Goal: Information Seeking & Learning: Learn about a topic

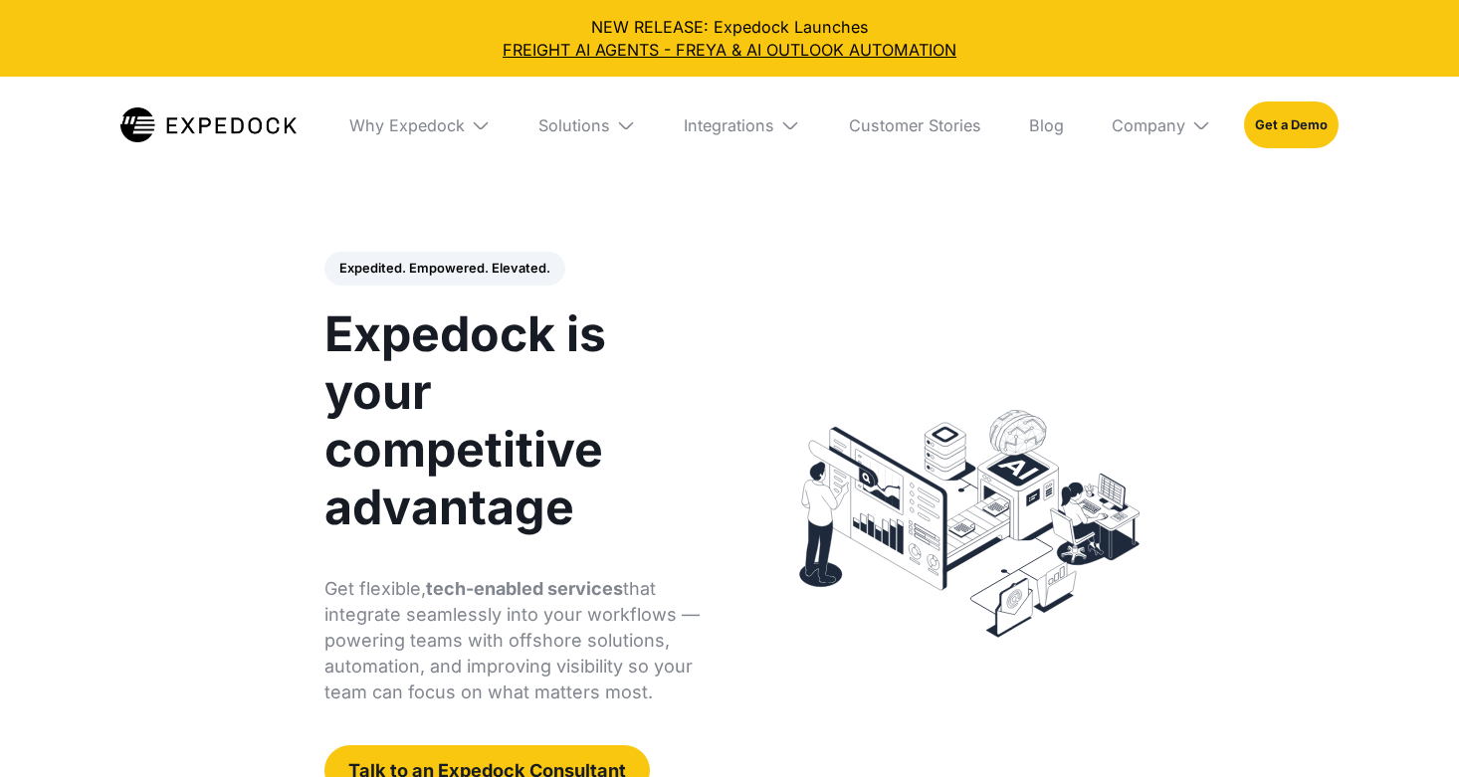
select select
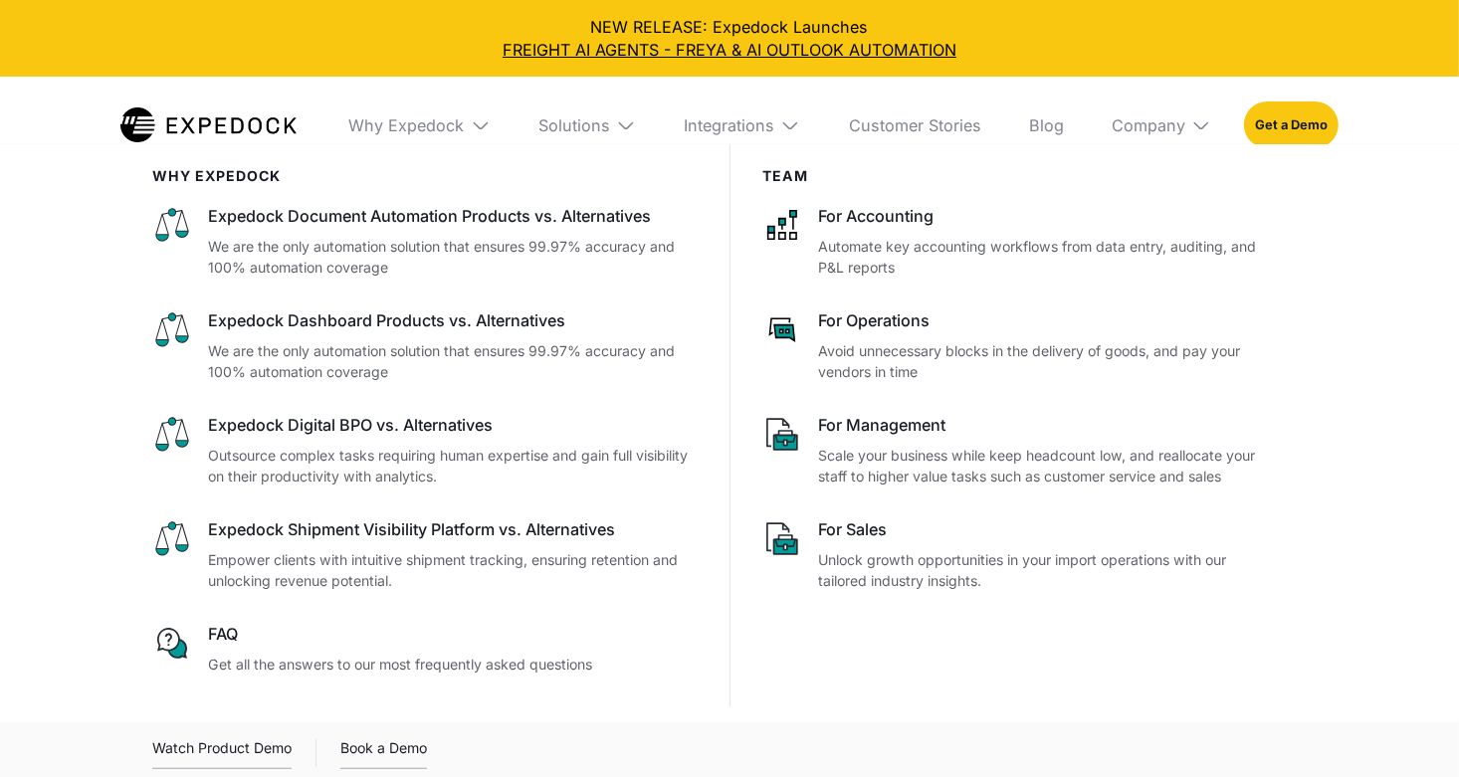
click at [624, 126] on img at bounding box center [626, 125] width 20 height 20
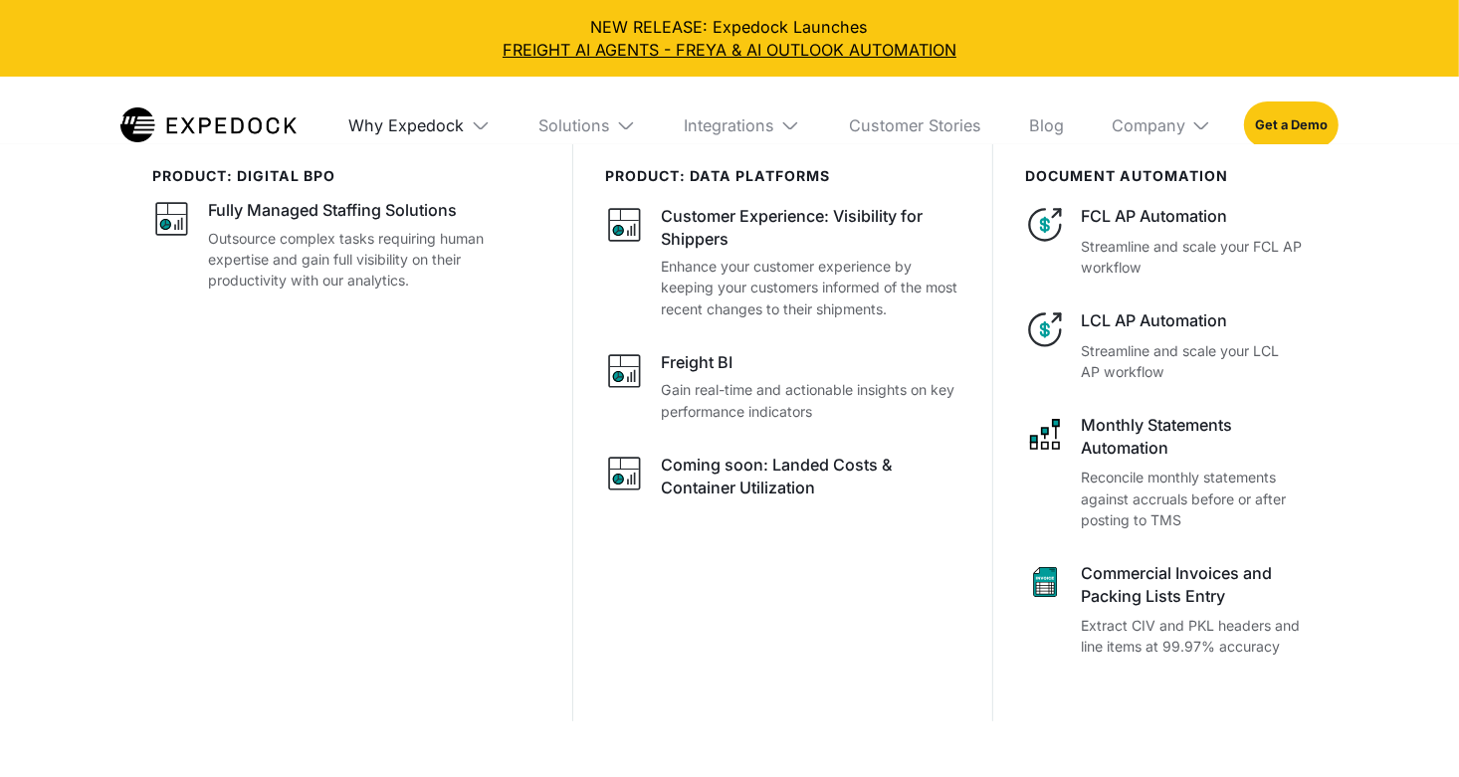
click at [435, 125] on div "Why Expedock" at bounding box center [406, 125] width 115 height 20
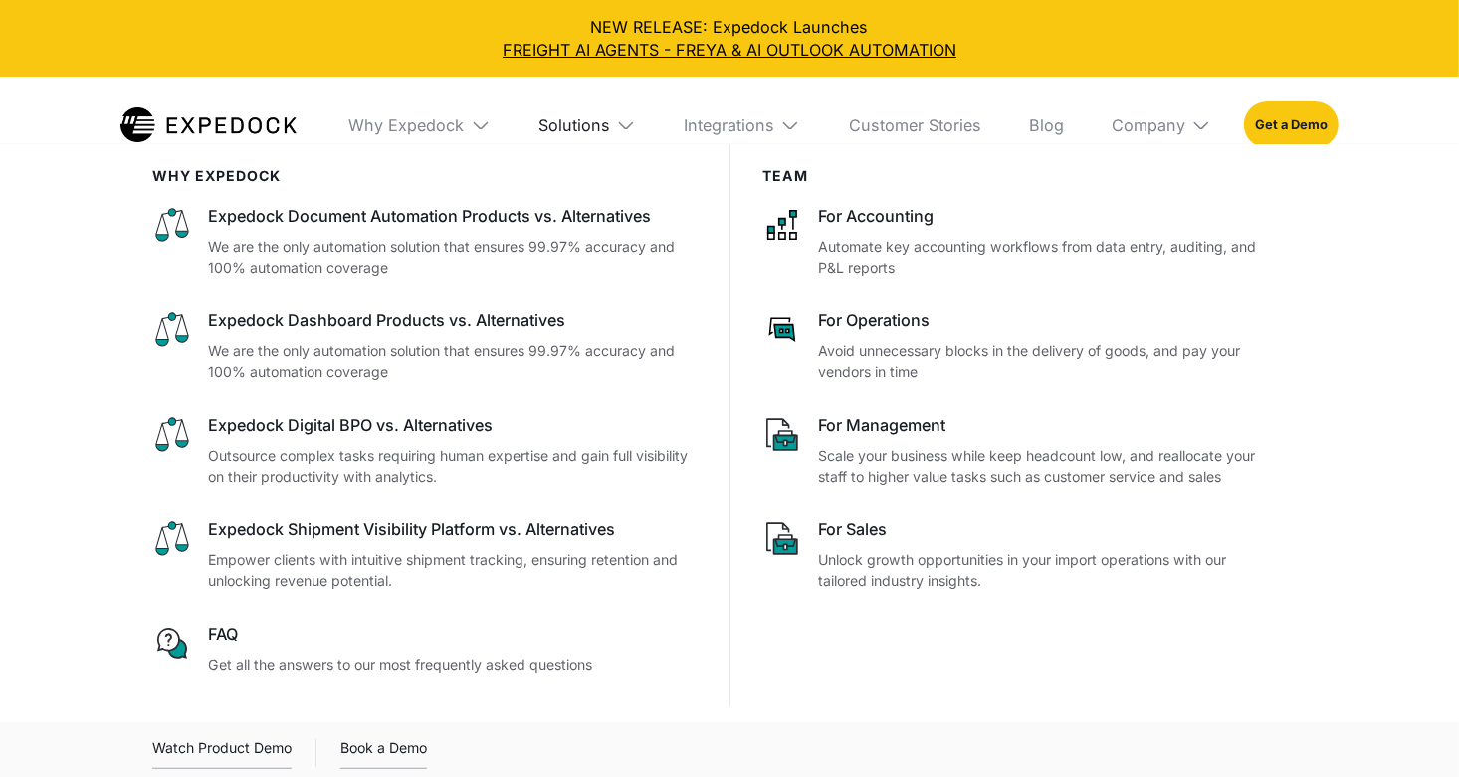
click at [575, 115] on div "Solutions" at bounding box center [574, 125] width 72 height 20
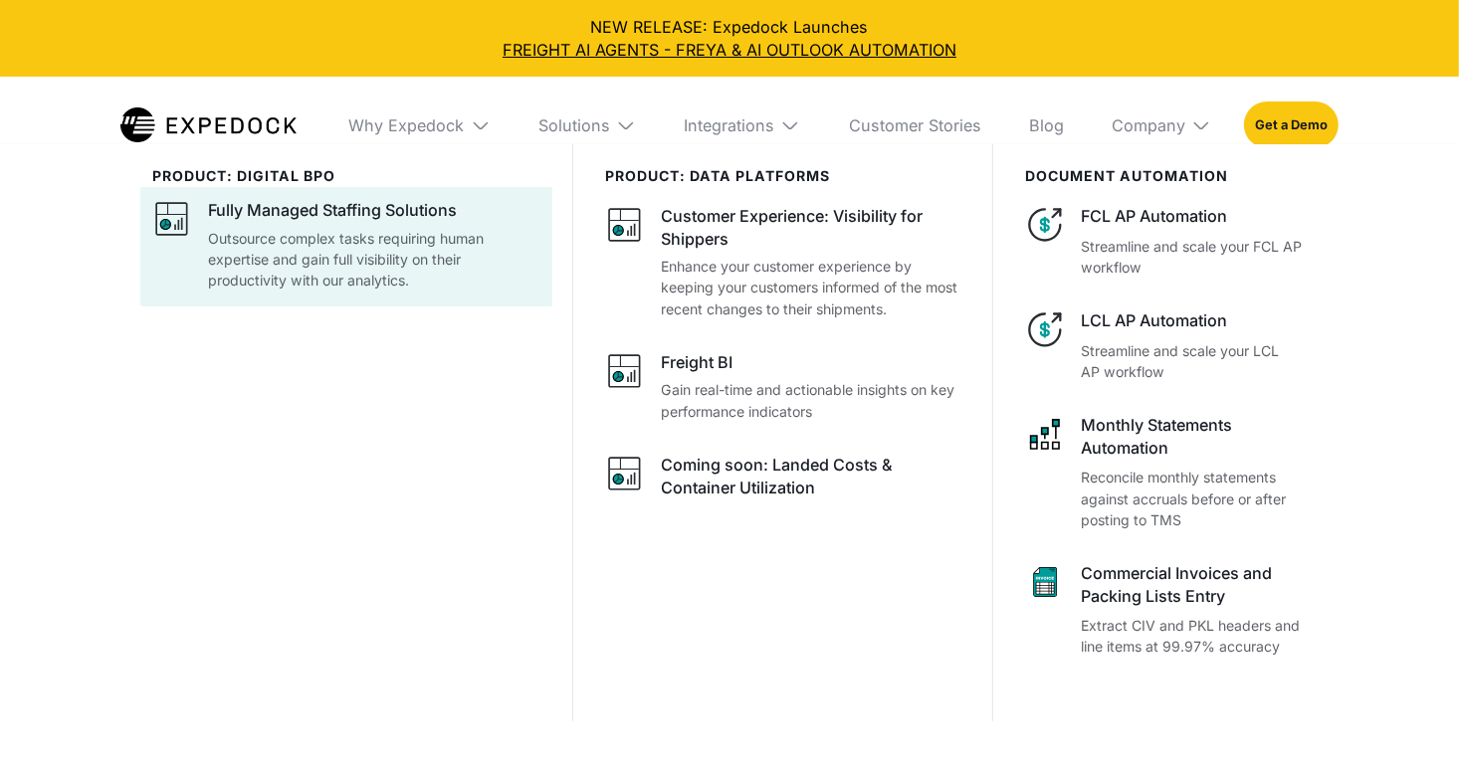
click at [420, 234] on p "Outsource complex tasks requiring human expertise and gain full visibility on t…" at bounding box center [373, 259] width 331 height 63
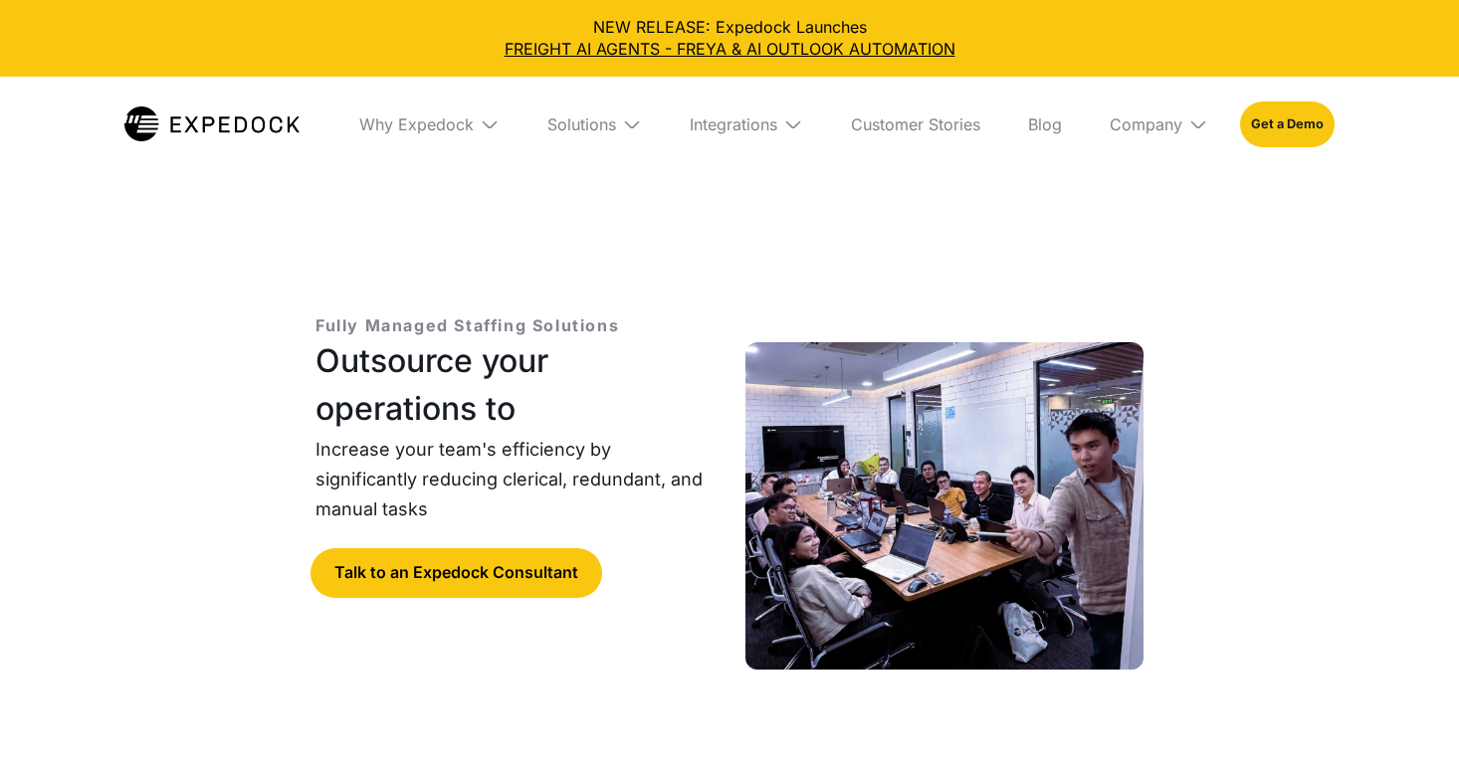
select select
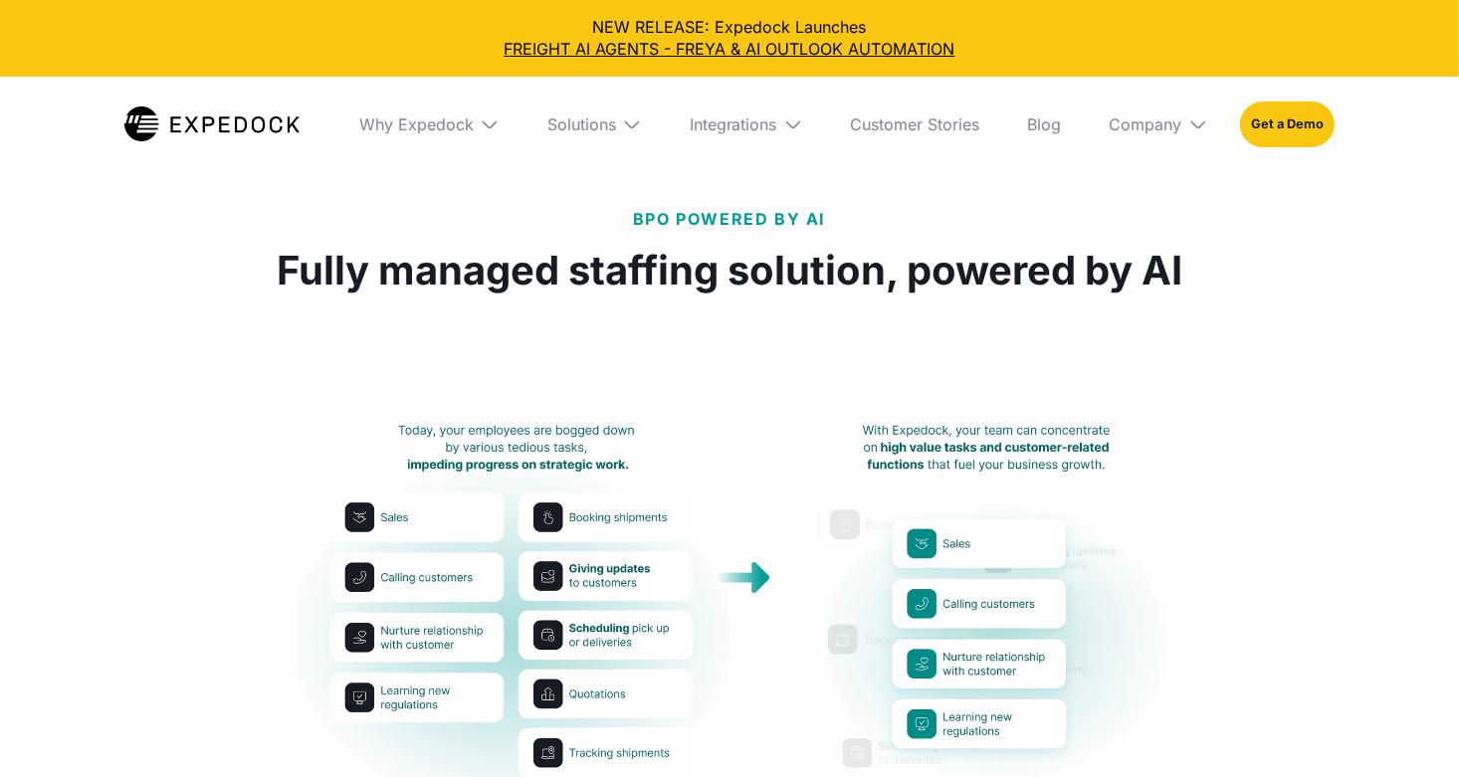
scroll to position [871, 0]
